Goal: Task Accomplishment & Management: Use online tool/utility

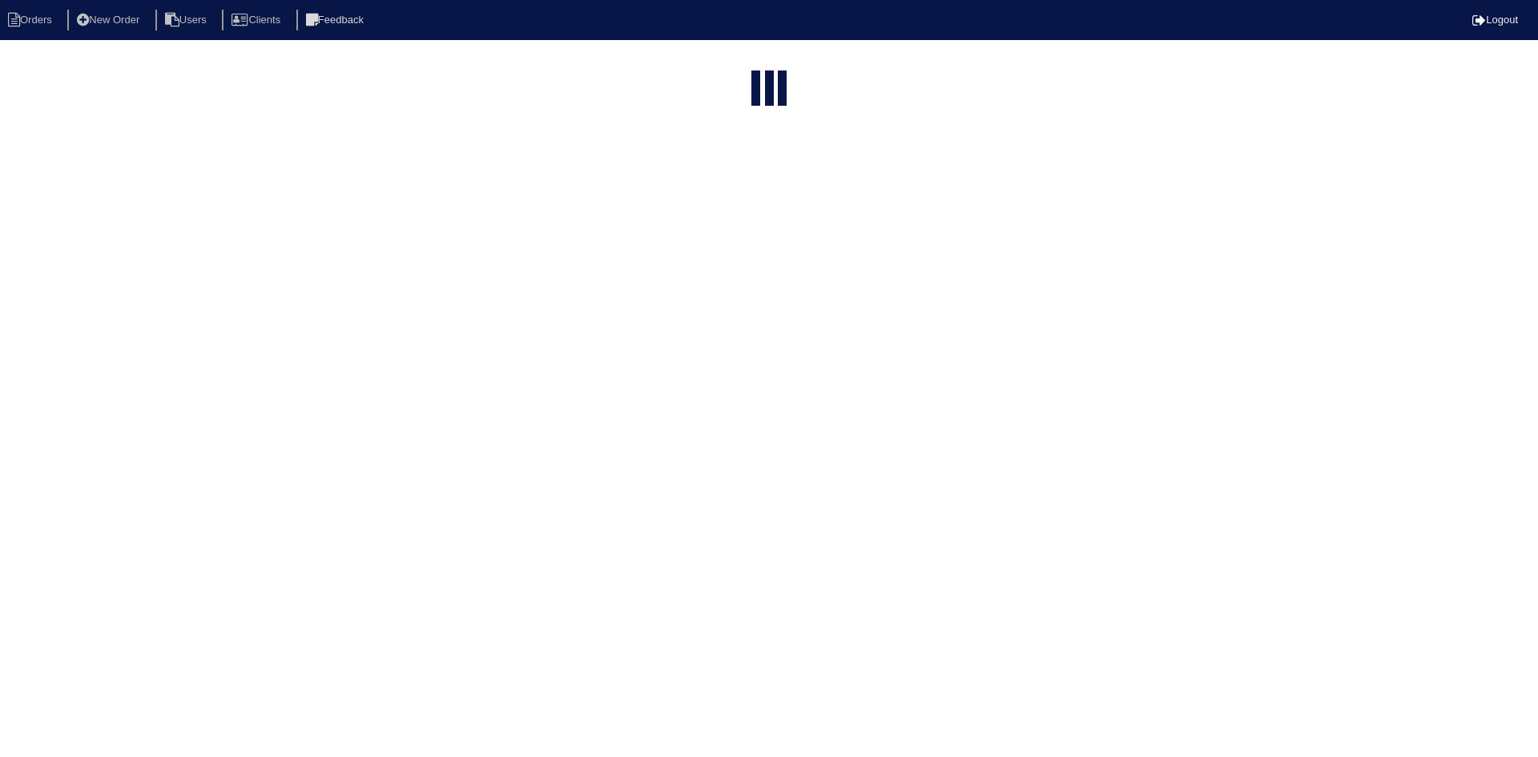
select select "15"
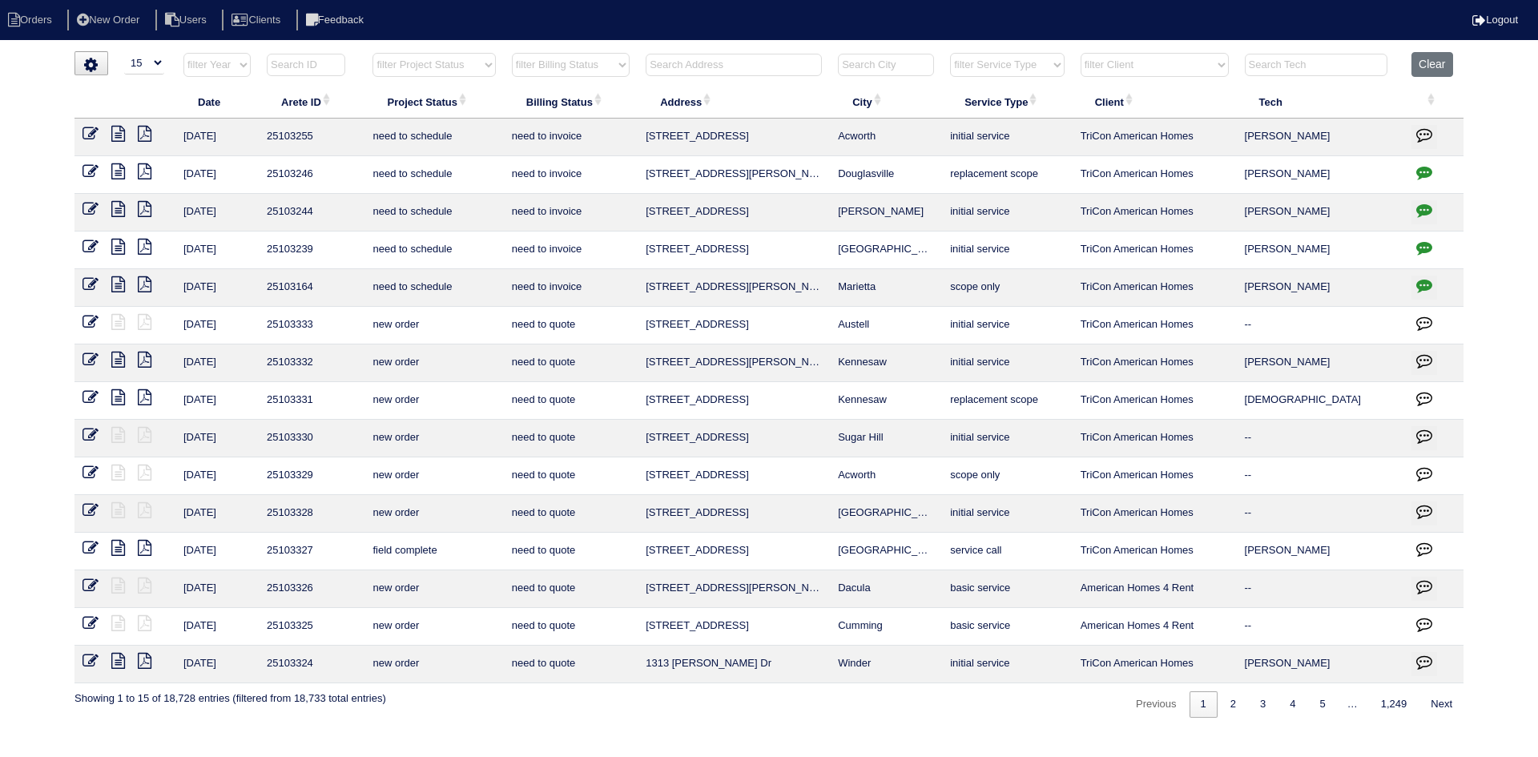
click at [724, 74] on input "text" at bounding box center [734, 65] width 176 height 22
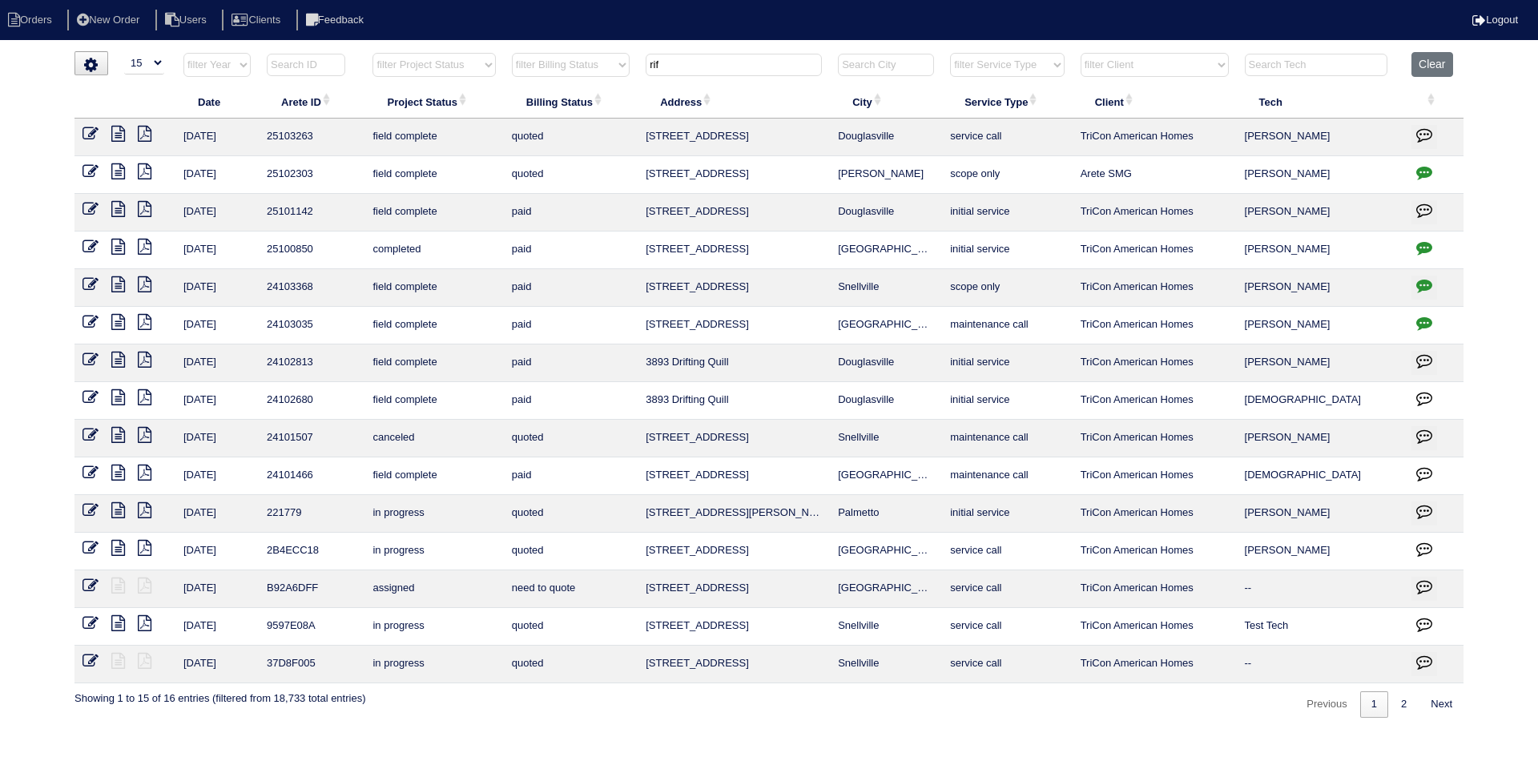
type input "rif"
click at [116, 130] on icon at bounding box center [118, 134] width 14 height 16
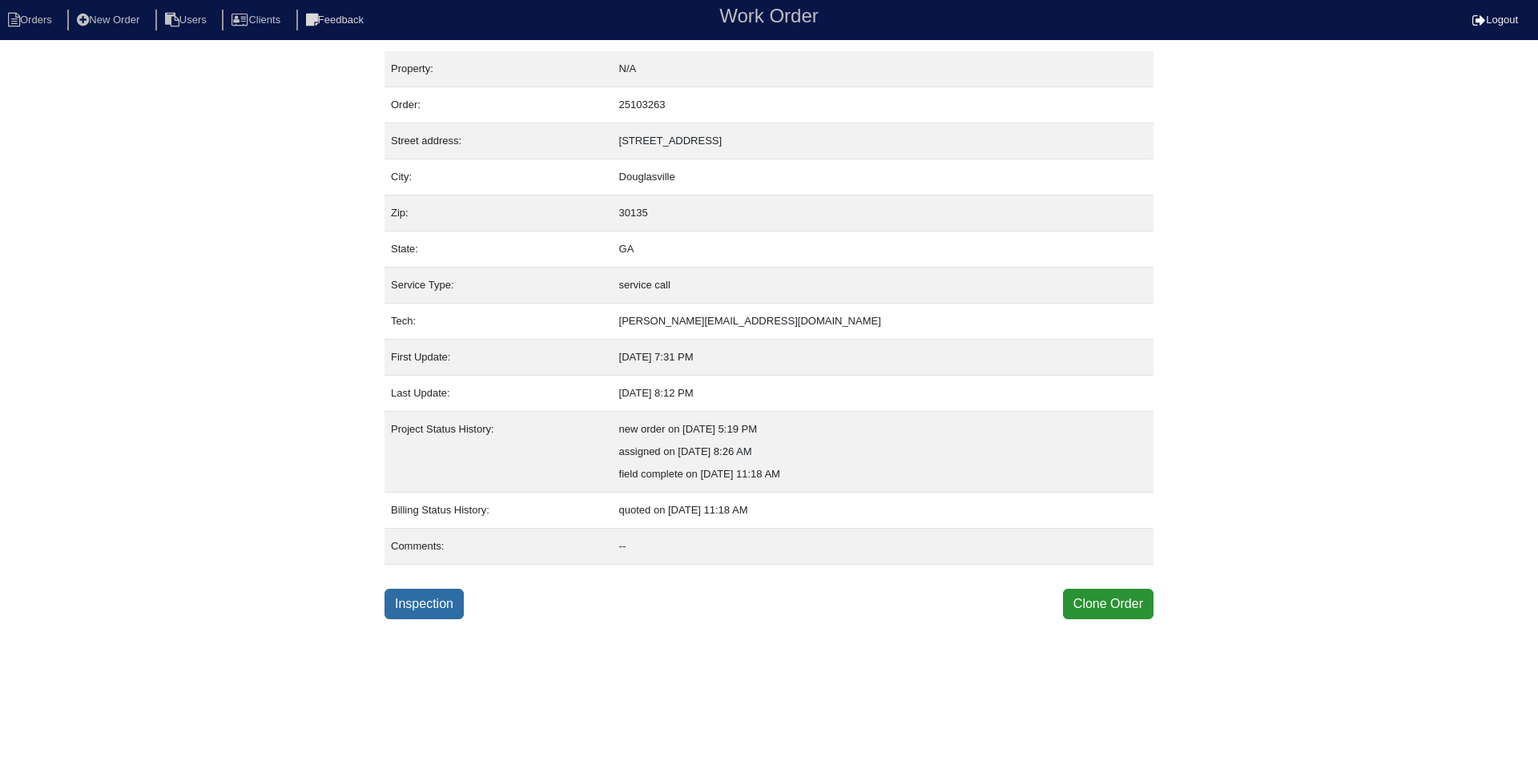
click at [431, 599] on link "Inspection" at bounding box center [424, 604] width 79 height 30
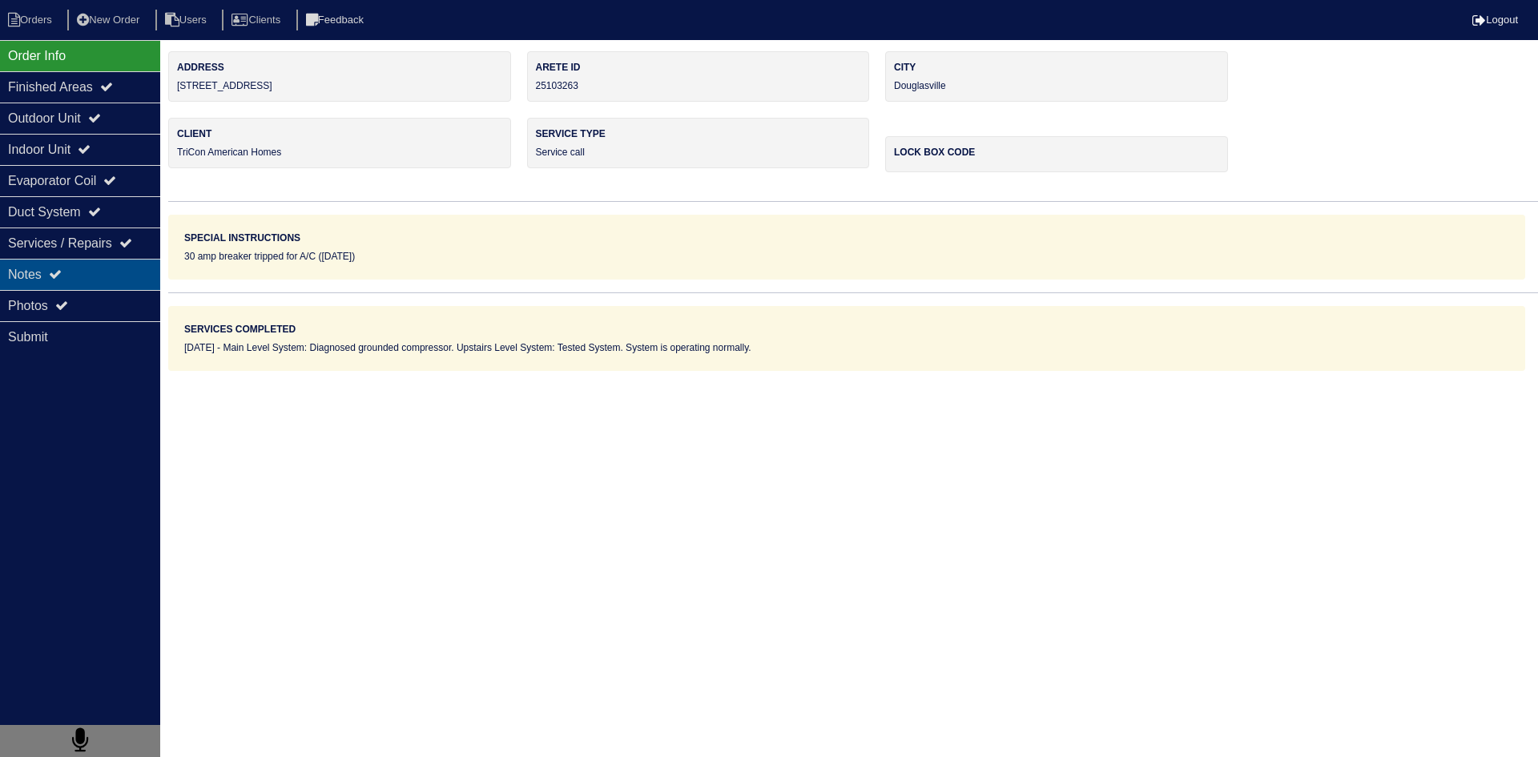
click at [86, 276] on div "Notes" at bounding box center [80, 274] width 160 height 31
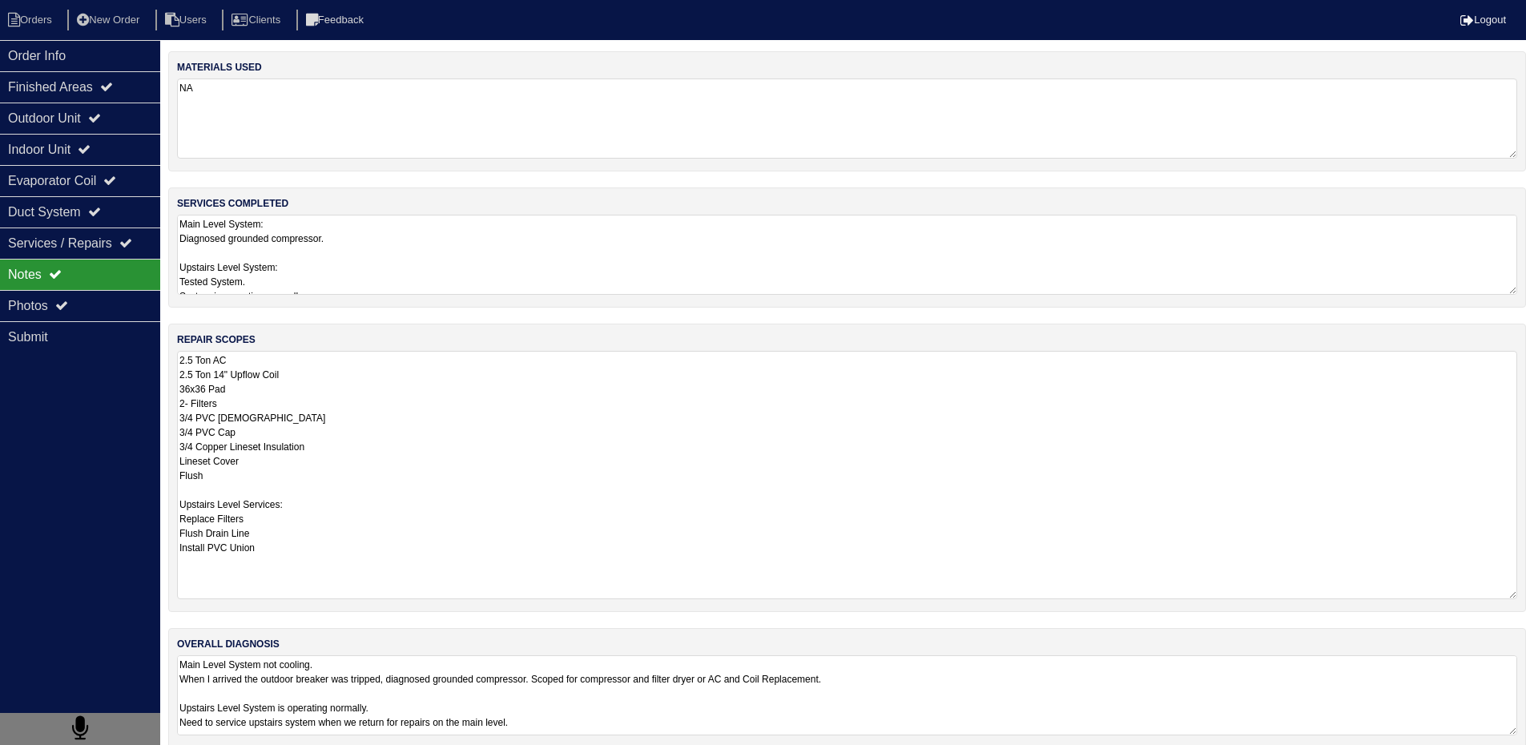
click at [330, 406] on textarea "2.5 Ton AC 2.5 Ton 14" Upflow Coil 36x36 Pad 2- Filters 3/4 PVC Male 3/4 PVC Ca…" at bounding box center [847, 475] width 1341 height 248
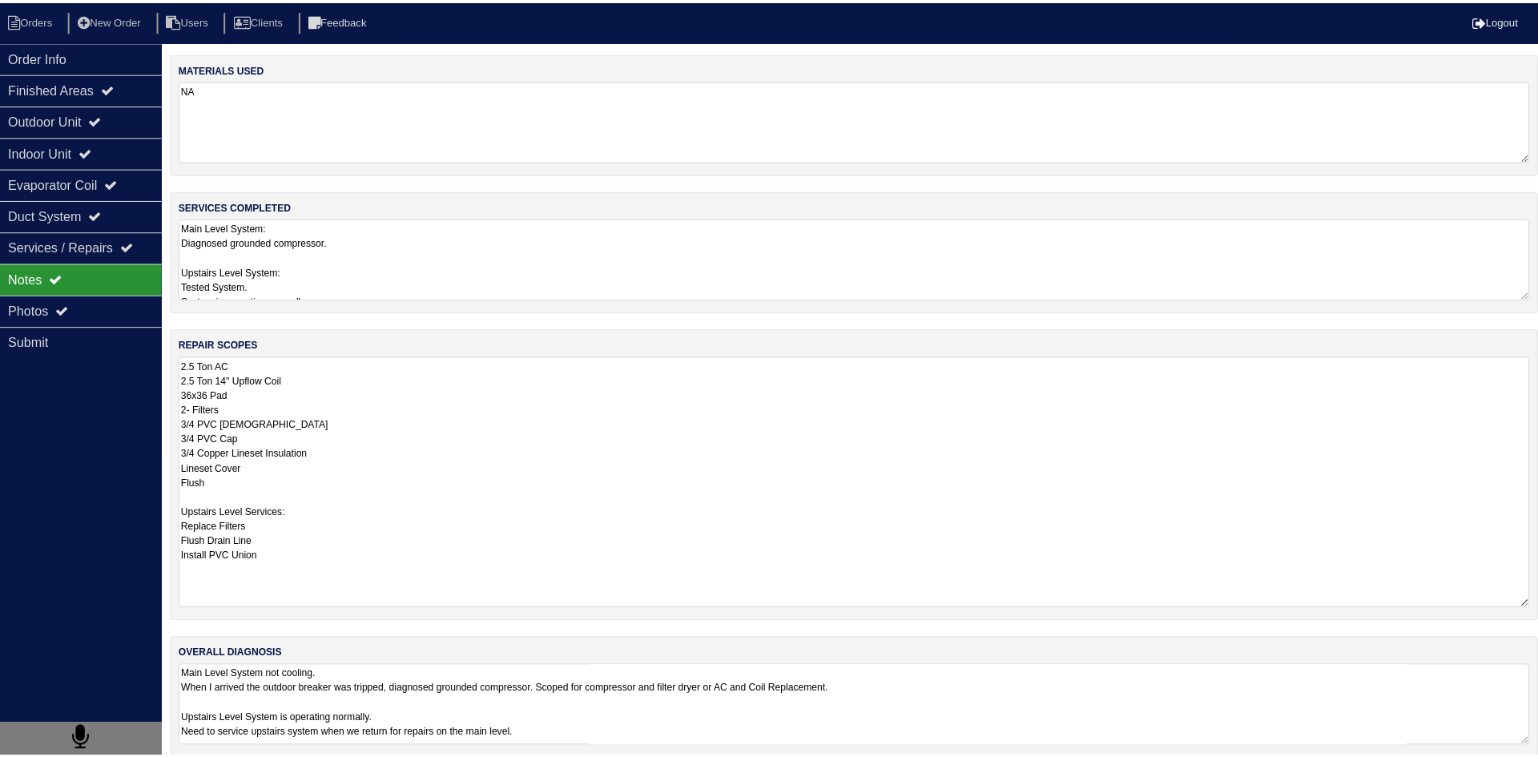
scroll to position [2, 0]
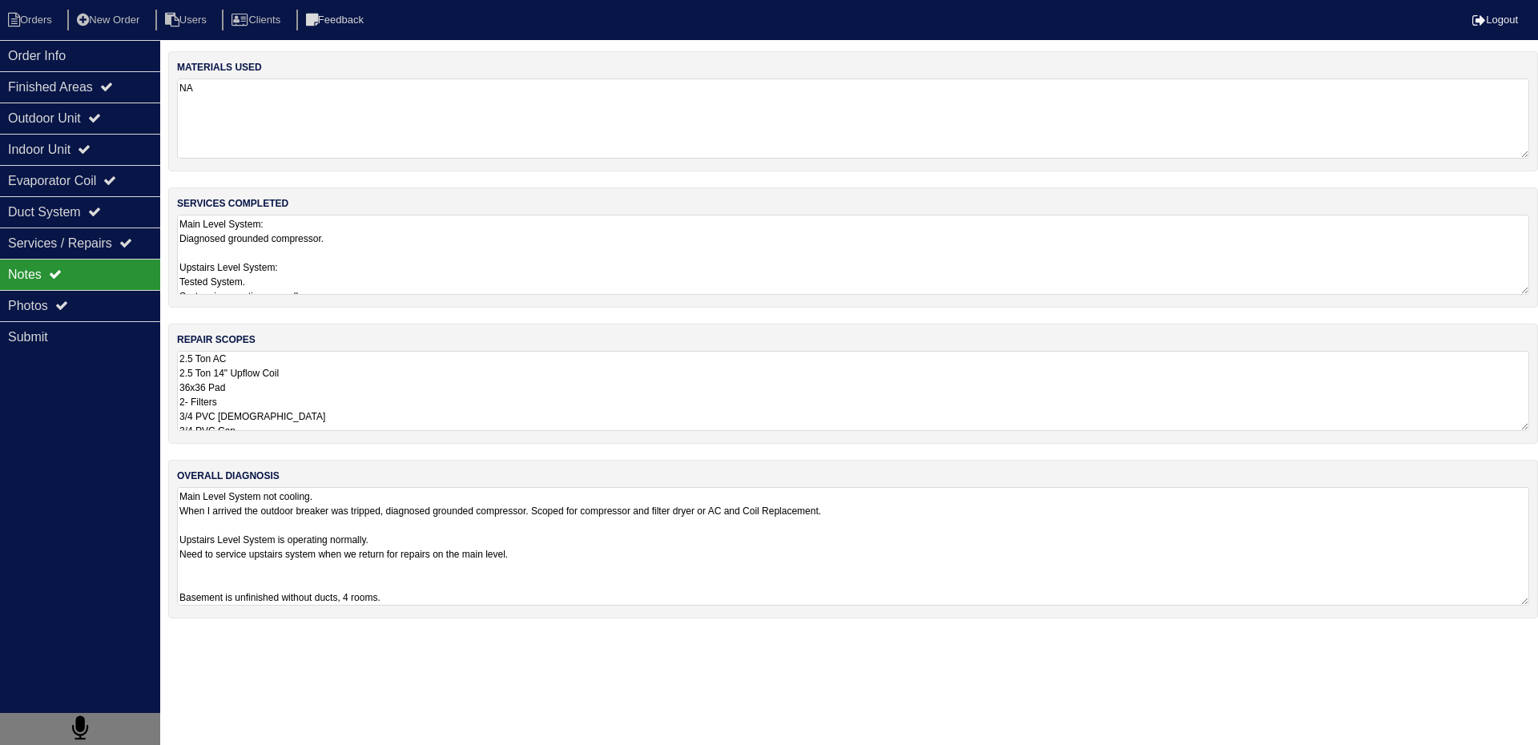
click at [433, 635] on html "Orders New Order Users Clients Feedback Logout Orders New Order Users Clients M…" at bounding box center [769, 317] width 1538 height 635
click at [526, 590] on textarea "Main Level System not cooling. When I arrived the outdoor breaker was tripped, …" at bounding box center [853, 546] width 1353 height 119
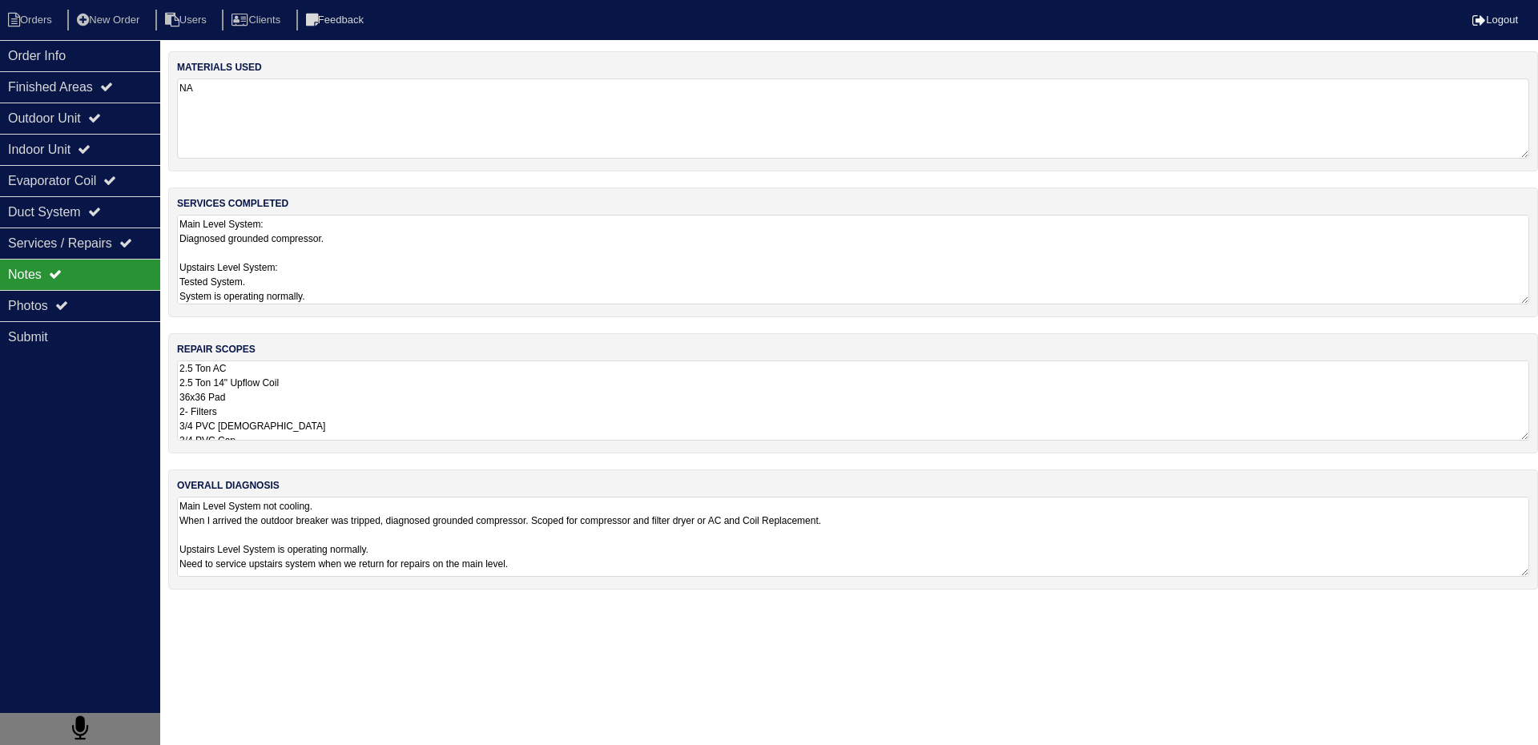
click at [384, 264] on textarea "Main Level System: Diagnosed grounded compressor. Upstairs Level System: Tested…" at bounding box center [853, 260] width 1353 height 90
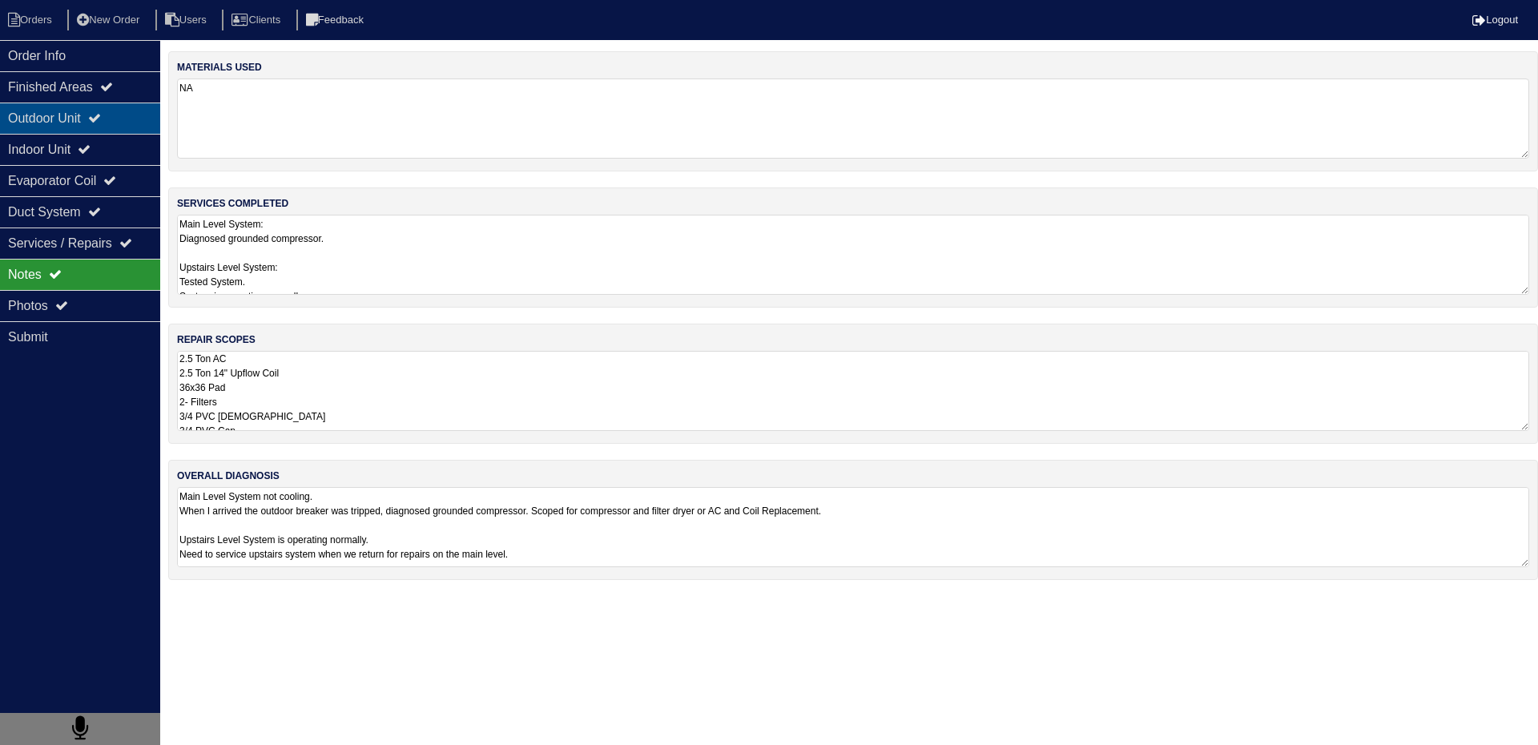
click at [16, 118] on div "Outdoor Unit" at bounding box center [80, 118] width 160 height 31
